Goal: Find specific page/section: Find specific page/section

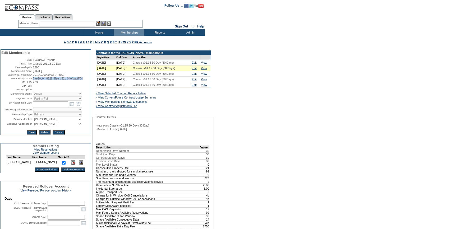
drag, startPoint x: 90, startPoint y: 81, endPoint x: 31, endPoint y: 80, distance: 58.2
click at [33, 80] on td "7ae20c04-8728-4fee-b52b-04efdadfff04" at bounding box center [61, 78] width 57 height 3
copy span "7ae20c04-8728-4fee-b52b-04efdadfff04"
click at [85, 24] on input "text" at bounding box center [67, 23] width 55 height 5
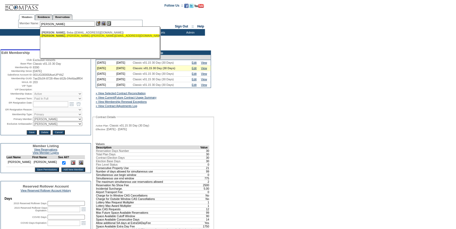
click at [69, 36] on div "[PERSON_NAME] ([PERSON_NAME][EMAIL_ADDRESS][DOMAIN_NAME])" at bounding box center [100, 35] width 116 height 3
type input "[PERSON_NAME] ([PERSON_NAME][EMAIL_ADDRESS][DOMAIN_NAME])"
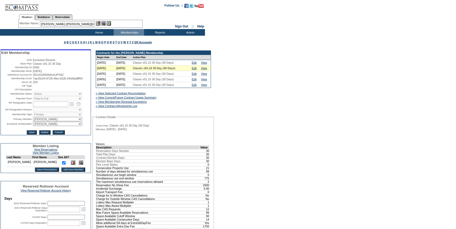
click at [100, 22] on img at bounding box center [98, 23] width 4 height 4
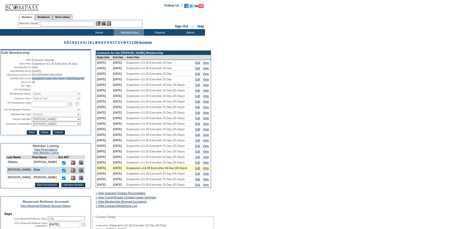
drag, startPoint x: 48, startPoint y: 84, endPoint x: 30, endPoint y: 80, distance: 18.0
click at [30, 80] on table "Edit Membership Club: Exclusive Resorts Base Plan: Expansion v11.05 Executive 2…" at bounding box center [46, 92] width 90 height 85
copy span "dcaabd49-3c6d-40cf-9a4b-7ddb92dadc89"
click at [88, 23] on input "text" at bounding box center [67, 23] width 55 height 5
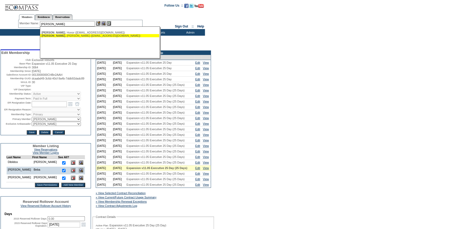
click at [85, 36] on div "Belew , Kevin (kbelew@batterseapartners.com)" at bounding box center [100, 35] width 116 height 3
type input "Belew, Kevin (kbelew@batterseapartners.com)"
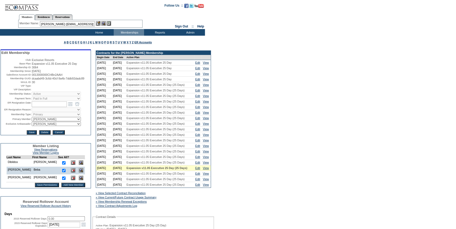
click at [101, 24] on img at bounding box center [98, 23] width 4 height 4
